Goal: Transaction & Acquisition: Subscribe to service/newsletter

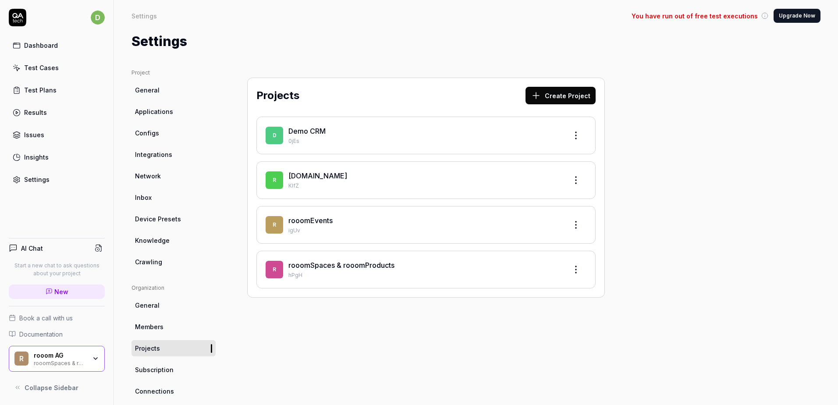
click at [49, 351] on div "r rooom AG rooomSpaces & rooomProducts" at bounding box center [57, 359] width 96 height 26
click at [338, 346] on div "Projects Create Project D Demo CRM 0jEs r rooom.com KlfZ r rooomEvents igUv r r…" at bounding box center [426, 288] width 393 height 438
click at [785, 14] on button "Upgrade Now" at bounding box center [797, 16] width 47 height 14
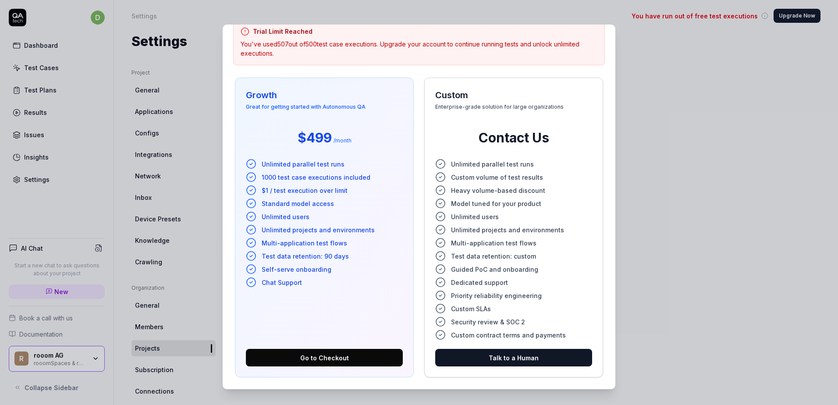
scroll to position [55, 0]
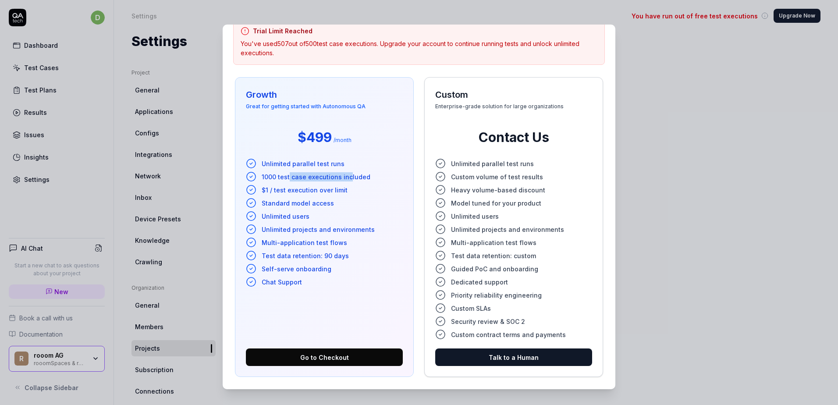
drag, startPoint x: 310, startPoint y: 175, endPoint x: 345, endPoint y: 175, distance: 34.6
click at [345, 175] on span "1000 test case executions included" at bounding box center [316, 176] width 109 height 9
drag, startPoint x: 274, startPoint y: 192, endPoint x: 321, endPoint y: 191, distance: 47.3
click at [321, 191] on span "$1 / test execution over limit" at bounding box center [305, 189] width 86 height 9
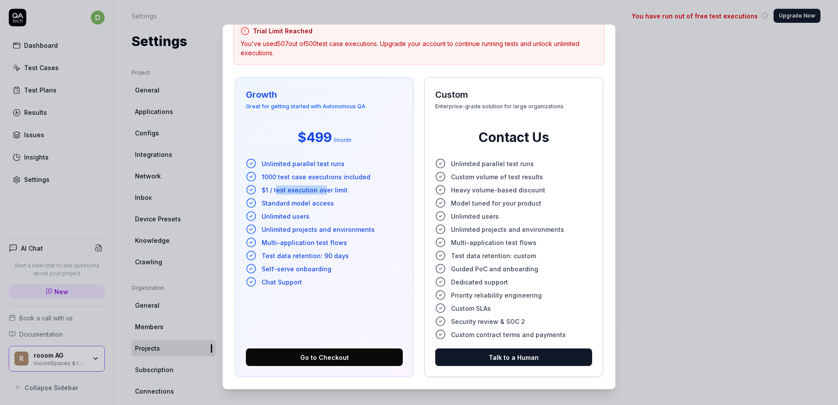
click at [321, 191] on span "$1 / test execution over limit" at bounding box center [305, 189] width 86 height 9
click at [297, 193] on span "$1 / test execution over limit" at bounding box center [305, 189] width 86 height 9
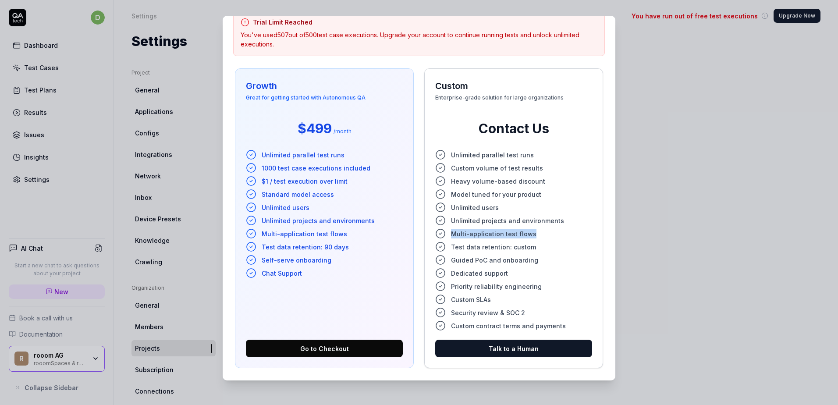
drag, startPoint x: 525, startPoint y: 233, endPoint x: 443, endPoint y: 238, distance: 82.1
click at [443, 238] on li "Multi-application test flows" at bounding box center [513, 233] width 157 height 11
drag, startPoint x: 443, startPoint y: 238, endPoint x: 469, endPoint y: 233, distance: 26.3
click at [469, 233] on span "Multi-application test flows" at bounding box center [493, 233] width 85 height 9
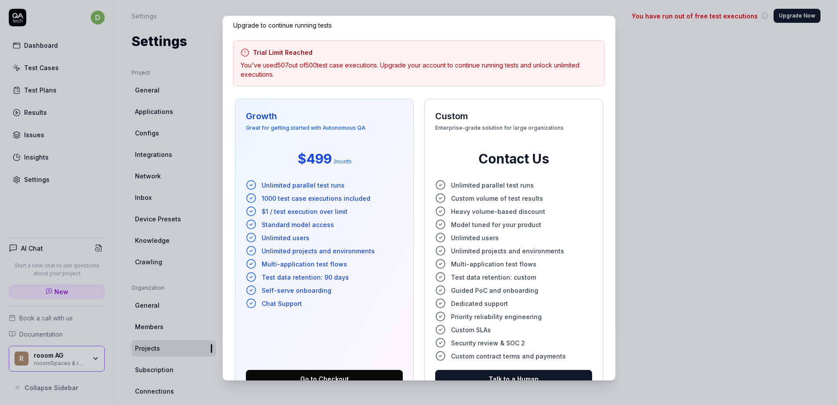
scroll to position [0, 0]
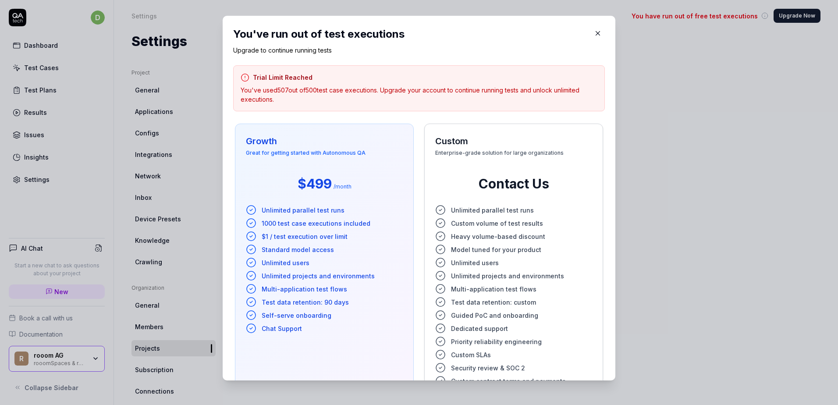
drag, startPoint x: 316, startPoint y: 108, endPoint x: 228, endPoint y: 74, distance: 93.9
click at [228, 74] on div "You've run out of test executions Upgrade to continue running tests Trial Limit…" at bounding box center [419, 198] width 393 height 365
drag, startPoint x: 228, startPoint y: 74, endPoint x: 342, endPoint y: 103, distance: 117.6
click at [342, 103] on p "You've used 507 out of 500 test case executions. Upgrade your account to contin…" at bounding box center [419, 94] width 357 height 18
click at [594, 36] on icon "button" at bounding box center [598, 33] width 8 height 8
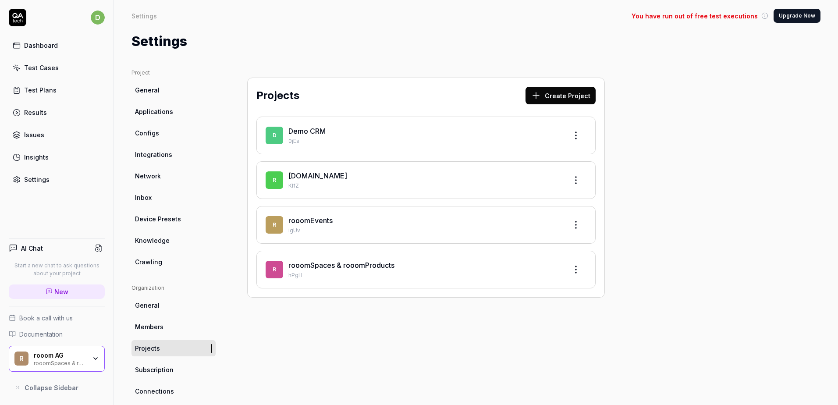
click at [167, 368] on span "Subscription" at bounding box center [154, 369] width 39 height 9
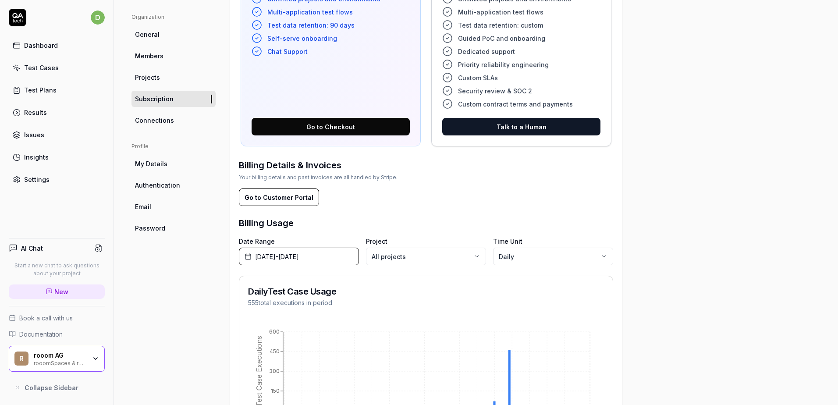
scroll to position [351, 0]
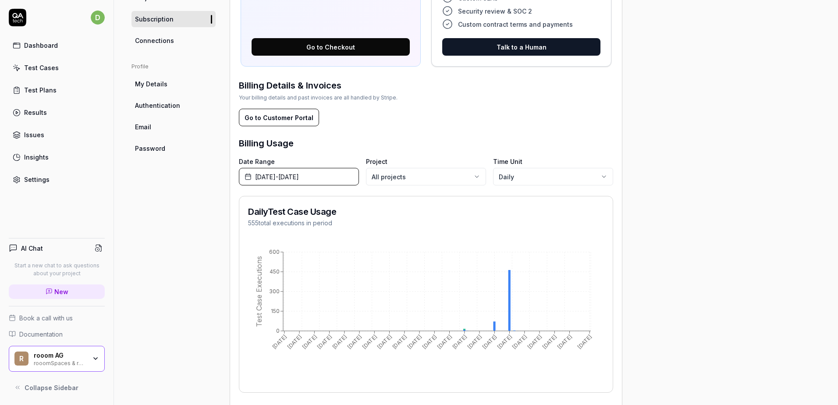
drag, startPoint x: 310, startPoint y: 222, endPoint x: 336, endPoint y: 219, distance: 26.5
click at [336, 219] on p "555 total executions in period" at bounding box center [292, 222] width 88 height 9
click at [510, 176] on body "d Dashboard Test Cases Test Plans Results Issues Insights Settings AI Chat Star…" at bounding box center [419, 202] width 838 height 405
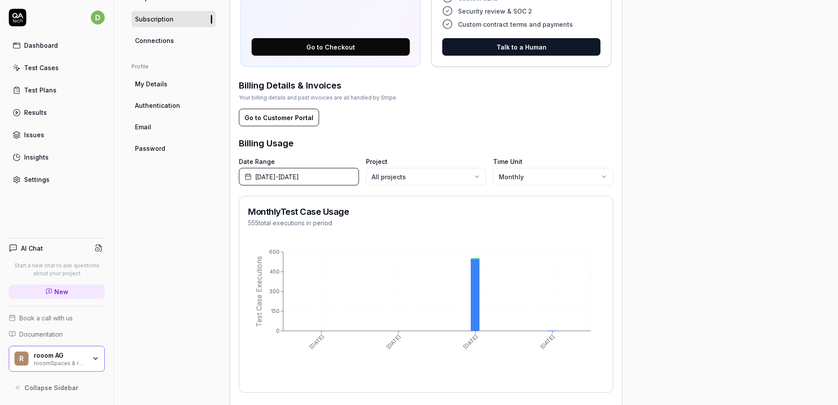
click at [304, 117] on button "Go to Customer Portal" at bounding box center [279, 118] width 80 height 18
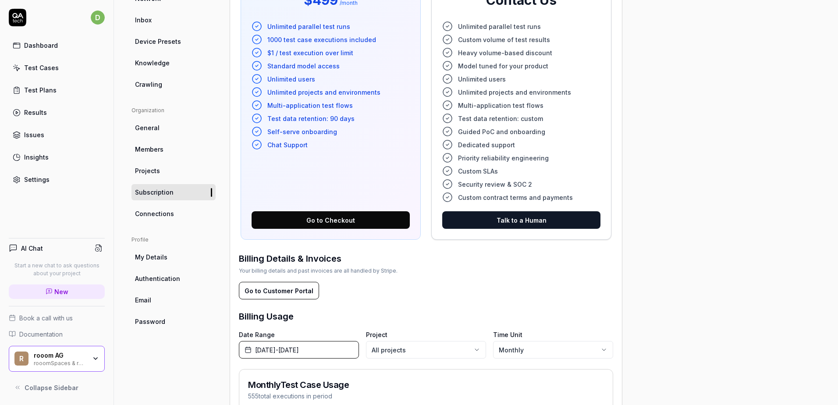
scroll to position [219, 0]
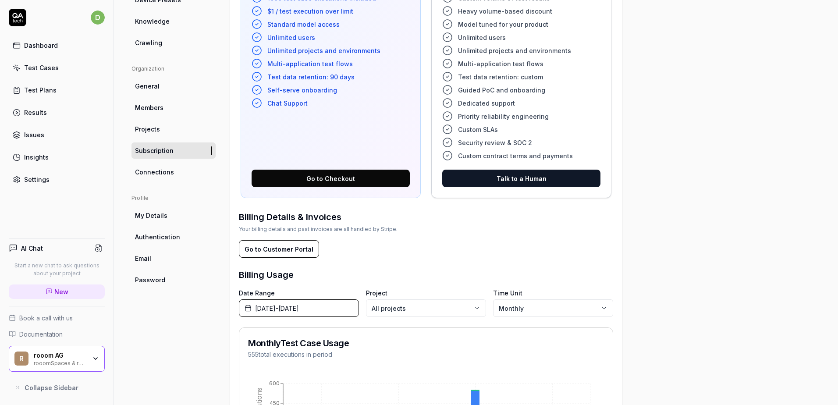
click at [308, 180] on button "Go to Checkout" at bounding box center [331, 179] width 158 height 18
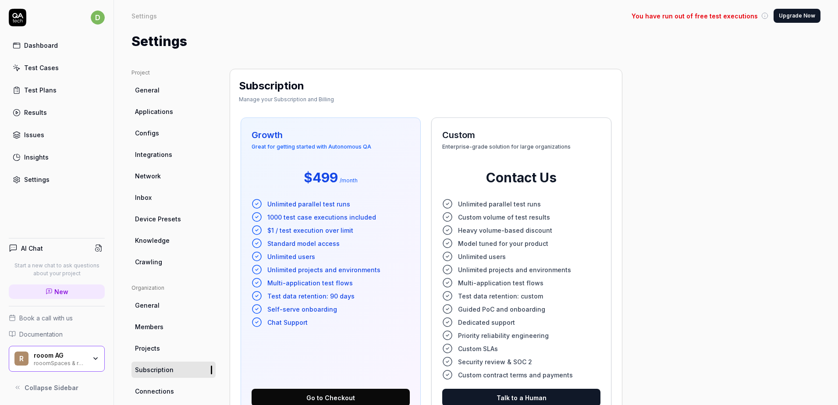
click at [50, 355] on div "rooom AG" at bounding box center [60, 356] width 53 height 8
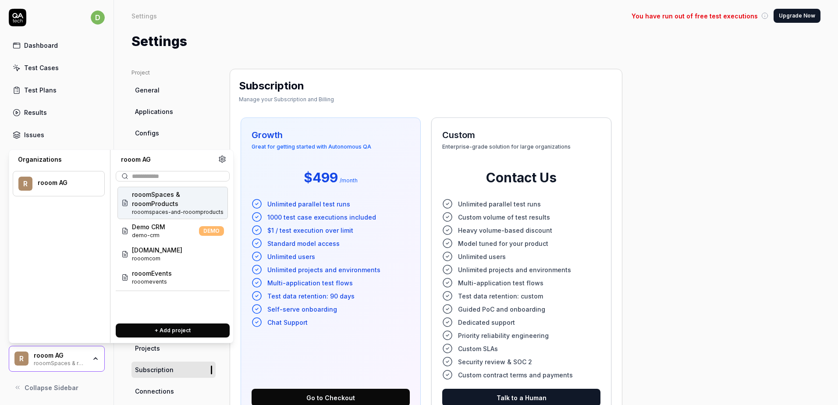
click at [161, 205] on span "rooomSpaces & rooomProducts" at bounding box center [178, 199] width 92 height 18
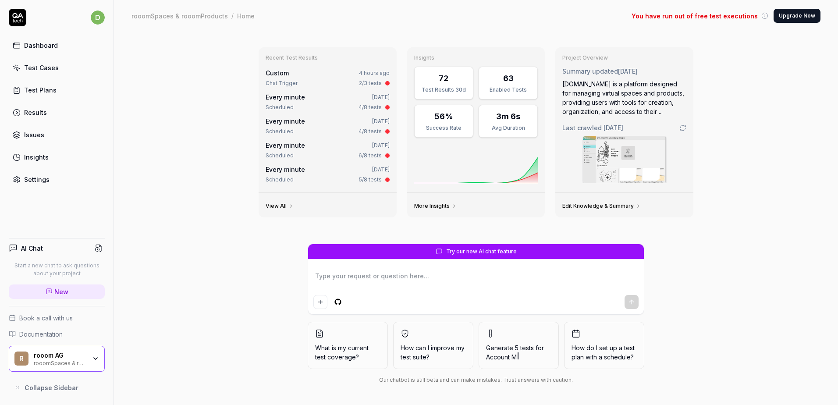
click at [209, 16] on div "rooomSpaces & rooomProducts" at bounding box center [180, 15] width 96 height 9
click at [205, 44] on div "Recent Test Results Custom 4 hours ago Chat Trigger 2/3 tests Every minute 2 da…" at bounding box center [476, 218] width 724 height 373
click at [808, 13] on button "Upgrade Now" at bounding box center [797, 16] width 47 height 14
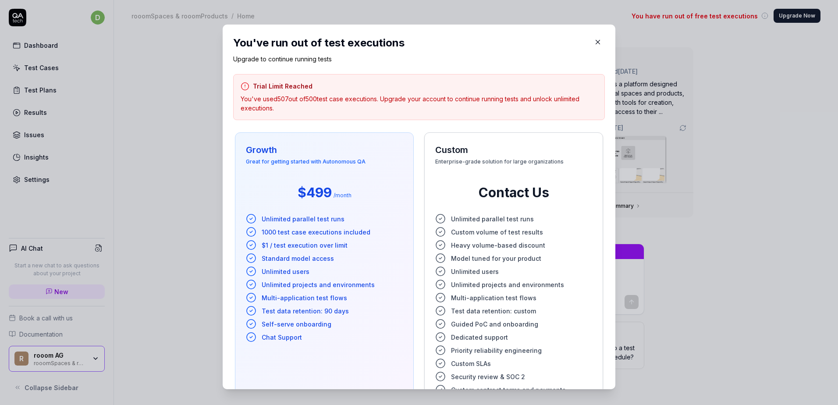
click at [591, 41] on button "button" at bounding box center [598, 42] width 14 height 14
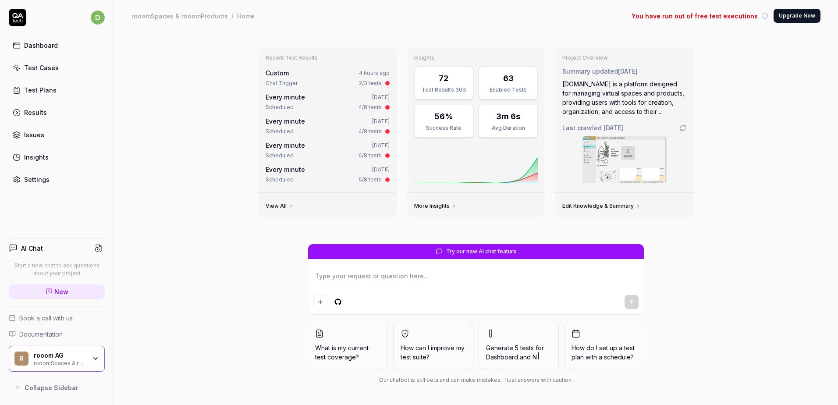
click at [53, 365] on div "rooomSpaces & rooomProducts" at bounding box center [60, 362] width 53 height 7
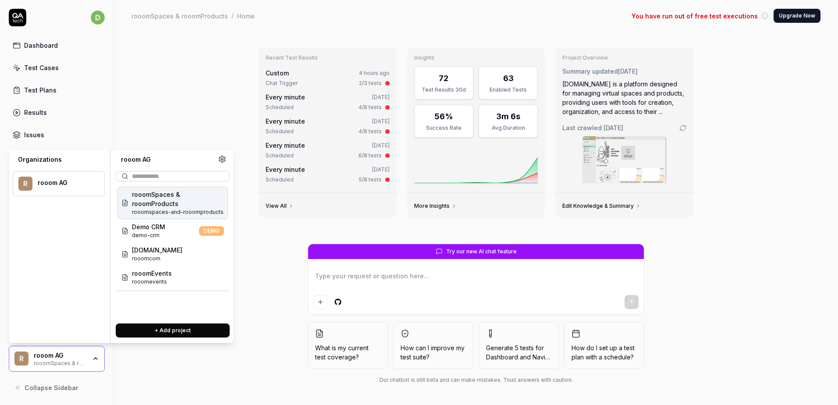
click at [39, 181] on div "rooom AG" at bounding box center [65, 183] width 55 height 8
click at [53, 185] on div "rooom AG" at bounding box center [65, 183] width 55 height 8
click at [225, 156] on icon at bounding box center [222, 159] width 8 height 8
type textarea "*"
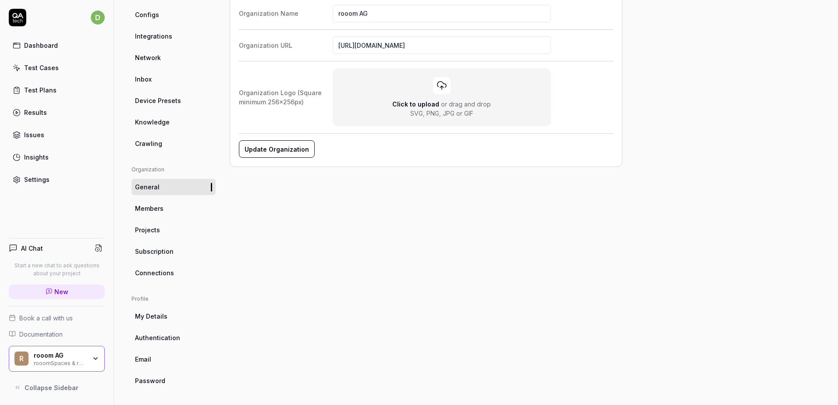
scroll to position [120, 0]
click at [173, 256] on link "Subscription" at bounding box center [174, 250] width 84 height 16
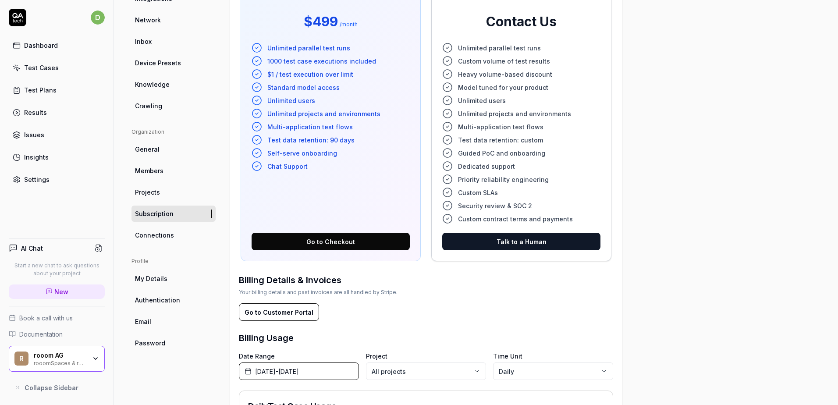
scroll to position [156, 0]
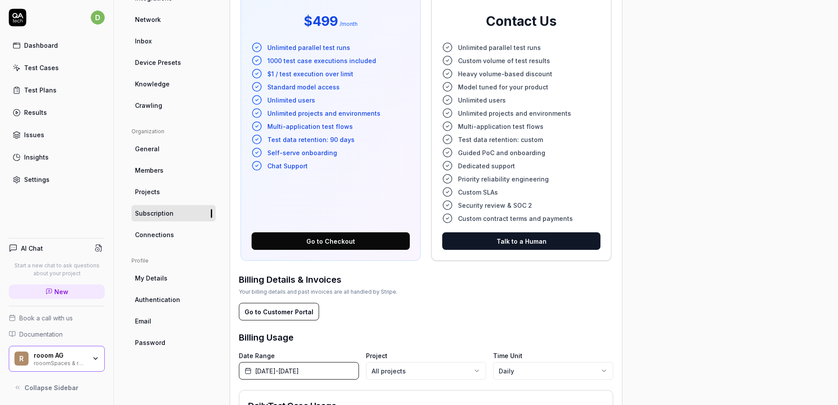
click at [320, 241] on button "Go to Checkout" at bounding box center [331, 241] width 158 height 18
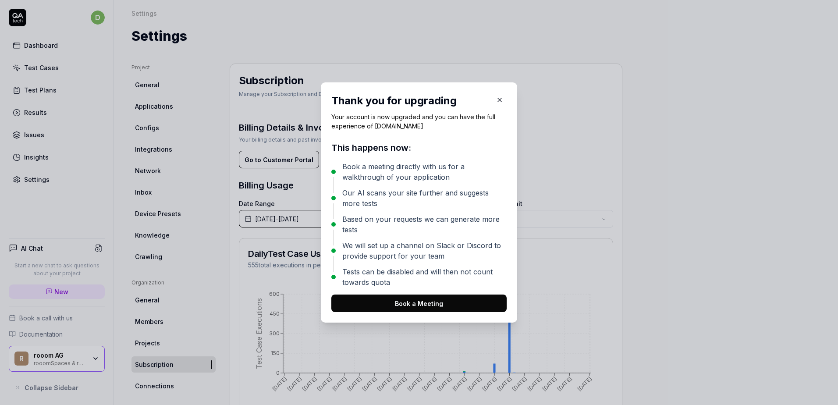
click at [407, 306] on button "Book a Meeting" at bounding box center [418, 304] width 175 height 18
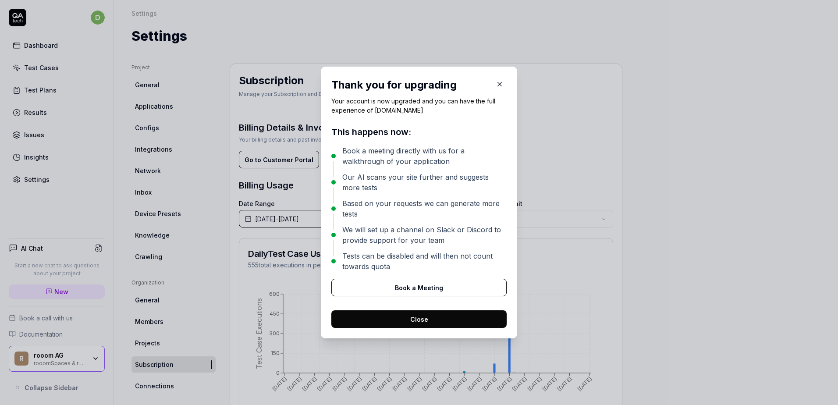
click at [423, 313] on button "Close" at bounding box center [418, 319] width 175 height 18
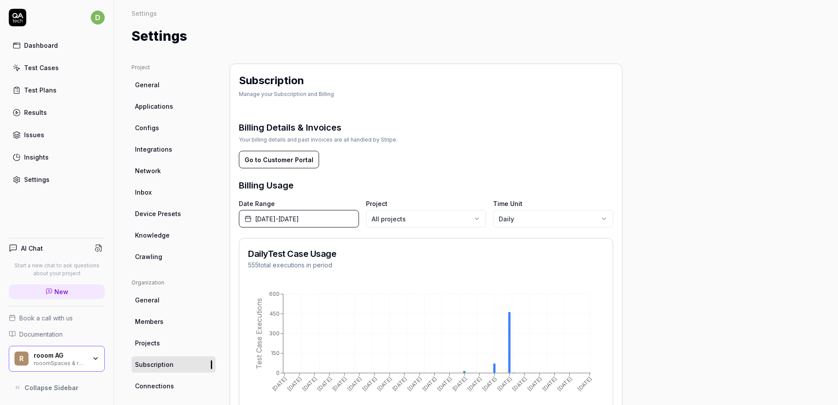
click at [284, 161] on button "Go to Customer Portal" at bounding box center [279, 160] width 80 height 18
click at [39, 48] on div "Dashboard" at bounding box center [41, 45] width 34 height 9
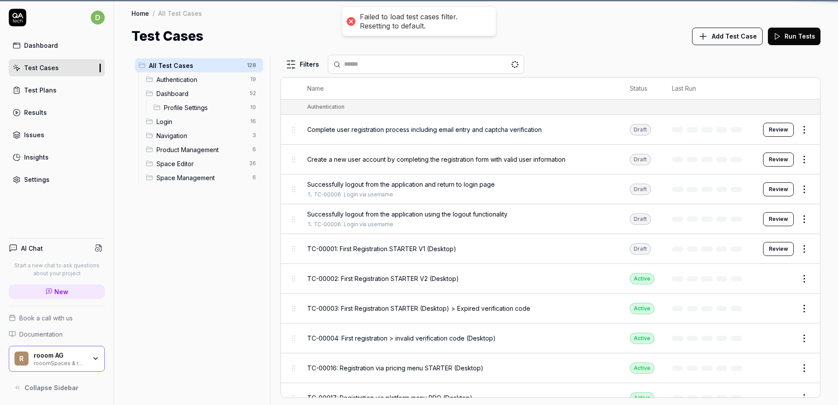
click at [33, 68] on div "Test Cases" at bounding box center [41, 67] width 35 height 9
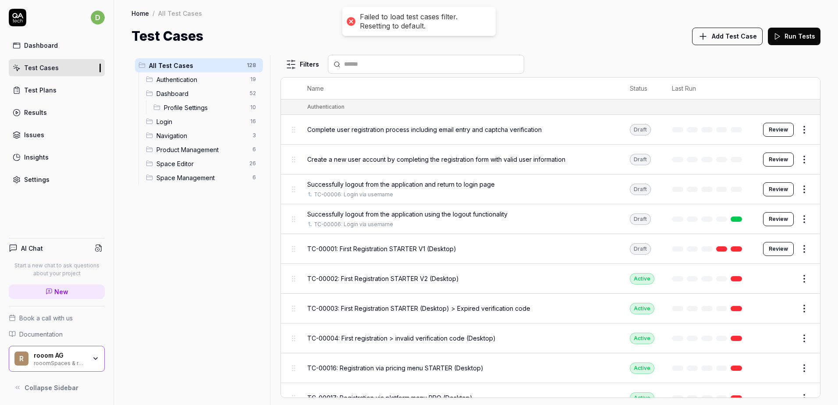
click at [33, 68] on div "Test Cases" at bounding box center [41, 67] width 35 height 9
click at [31, 176] on div "Settings" at bounding box center [36, 179] width 25 height 9
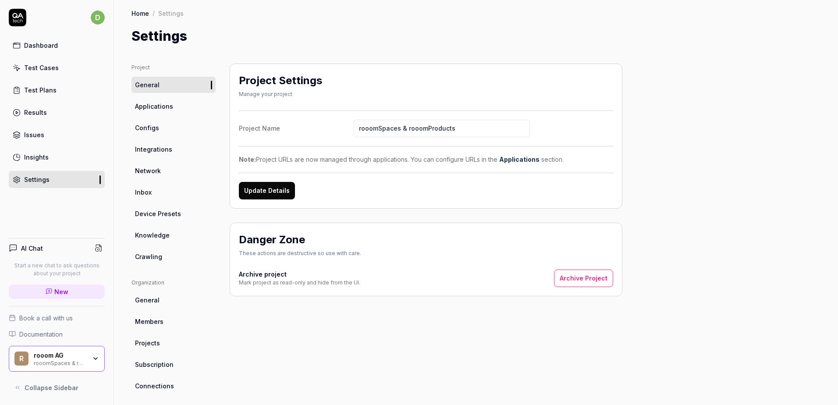
click at [33, 154] on div "Insights" at bounding box center [36, 157] width 25 height 9
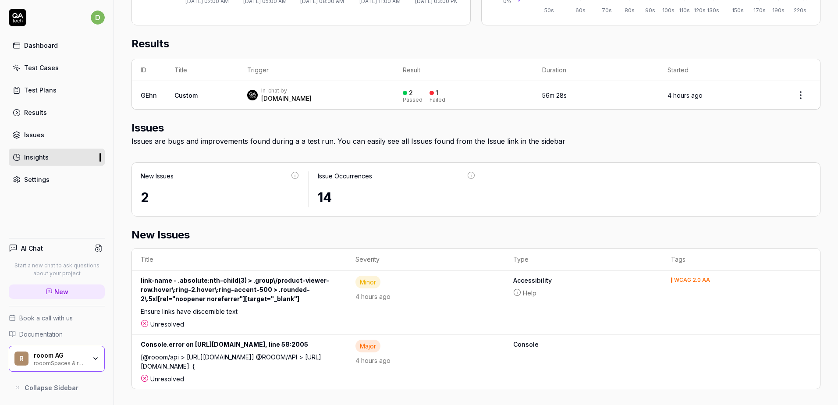
scroll to position [270, 0]
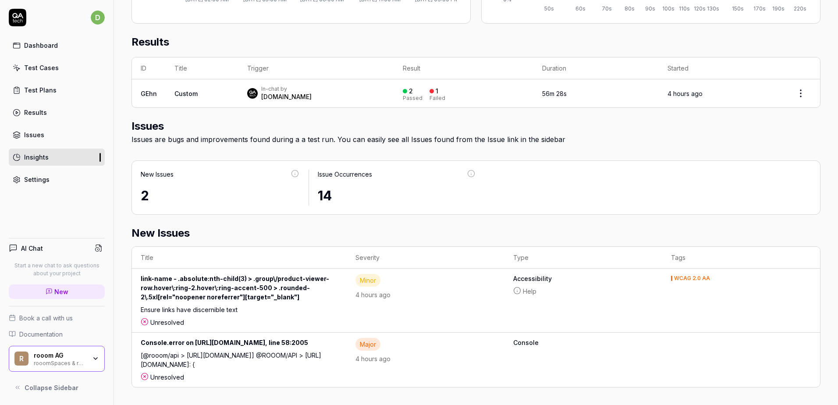
click at [51, 47] on div "Dashboard" at bounding box center [41, 45] width 34 height 9
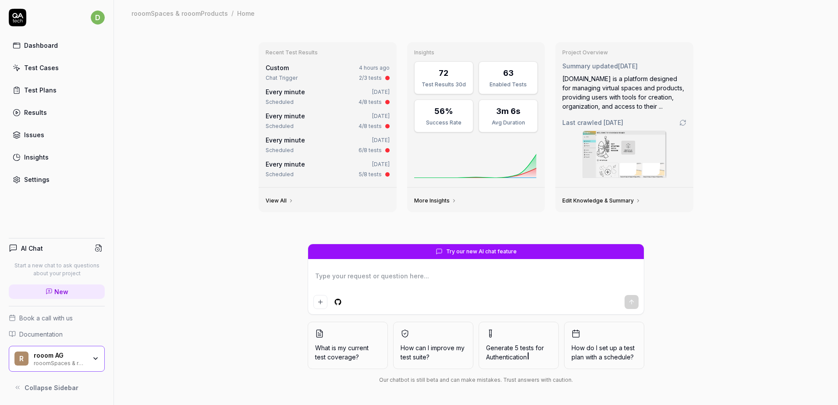
click at [61, 359] on div "rooomSpaces & rooomProducts" at bounding box center [60, 362] width 53 height 7
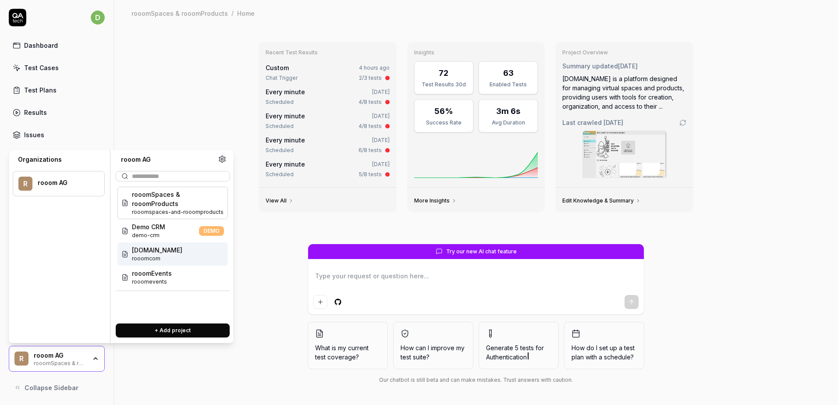
click at [146, 259] on span "rooomcom" at bounding box center [157, 259] width 50 height 8
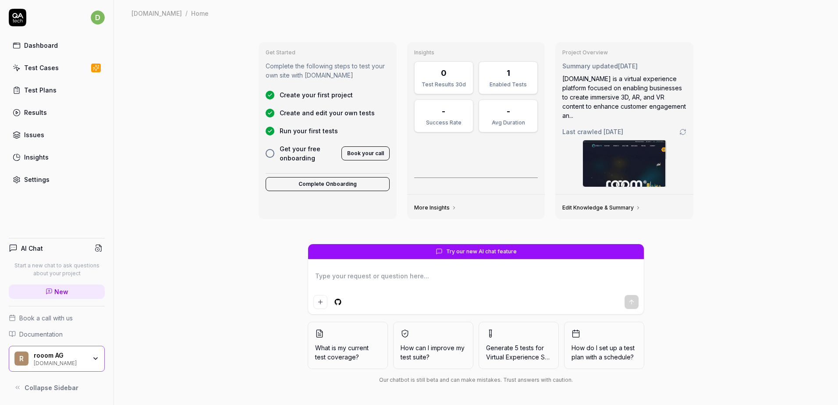
click at [53, 362] on div "[DOMAIN_NAME]" at bounding box center [60, 362] width 53 height 7
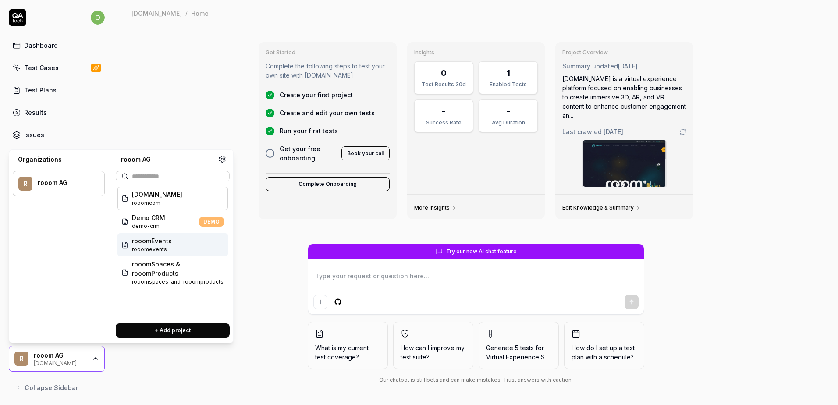
click at [156, 246] on span "rooomevents" at bounding box center [152, 249] width 40 height 8
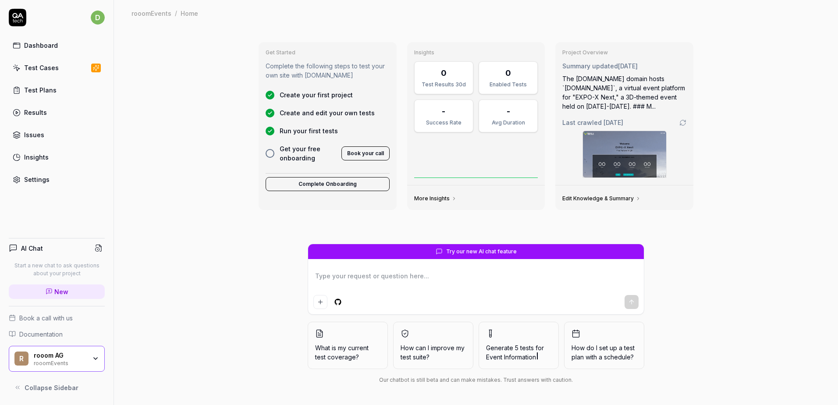
click at [70, 359] on div "rooomEvents" at bounding box center [60, 362] width 53 height 7
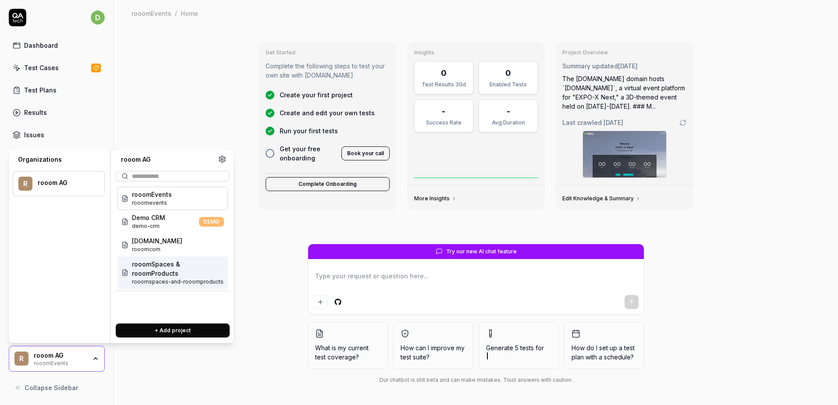
click at [157, 270] on span "rooomSpaces & rooomProducts" at bounding box center [178, 269] width 92 height 18
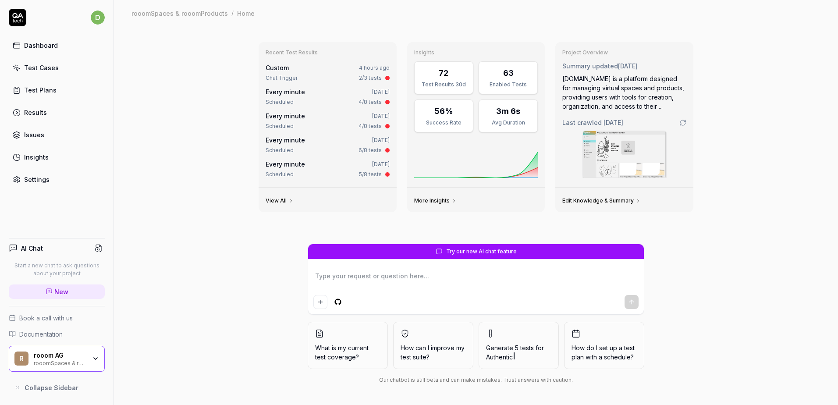
click at [192, 316] on div "Recent Test Results Custom 4 hours ago Chat Trigger 2/3 tests Every minute [DAT…" at bounding box center [476, 215] width 724 height 379
click at [712, 266] on div "Recent Test Results Custom 4 hours ago Chat Trigger 2/3 tests Every minute [DAT…" at bounding box center [476, 215] width 724 height 379
type textarea "*"
